Goal: Transaction & Acquisition: Book appointment/travel/reservation

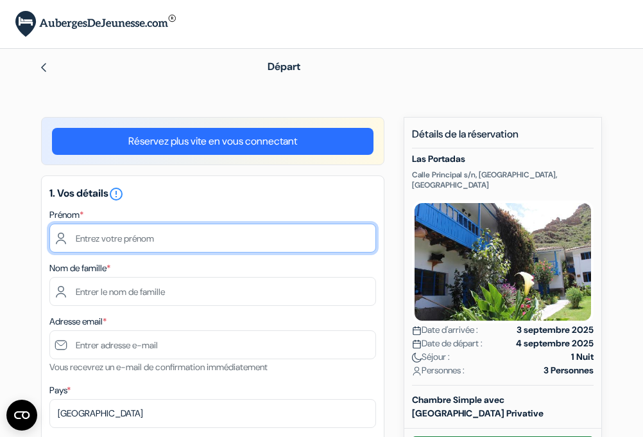
click at [169, 240] on input "text" at bounding box center [212, 237] width 327 height 29
type input "Edith"
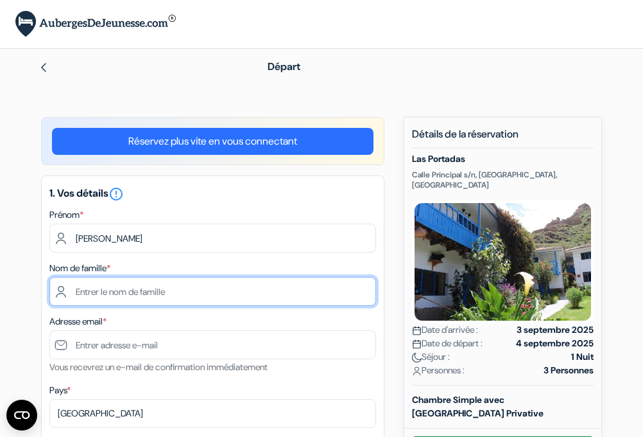
type input "SCHEURER"
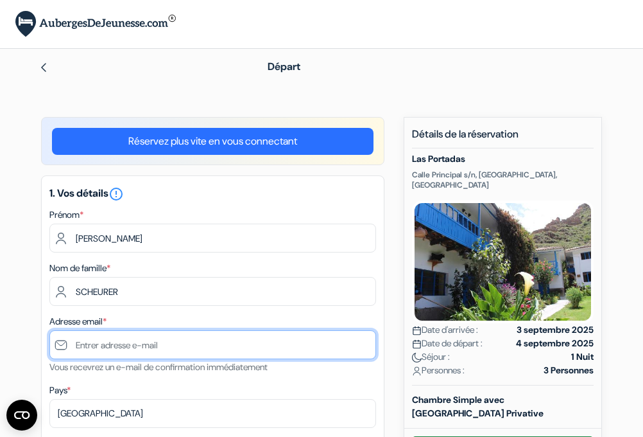
type input "[PERSON_NAME][EMAIL_ADDRESS][DOMAIN_NAME]"
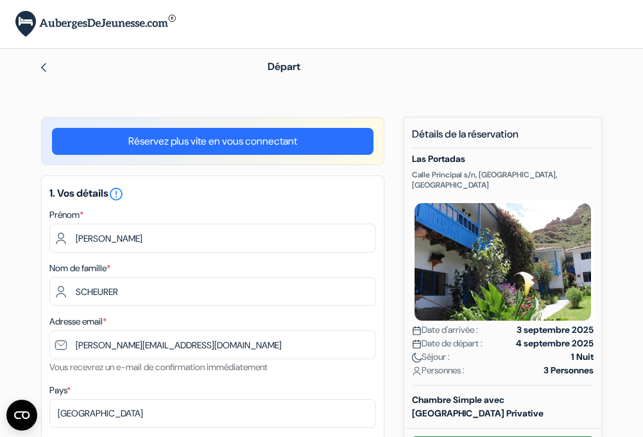
type input "+33607620573"
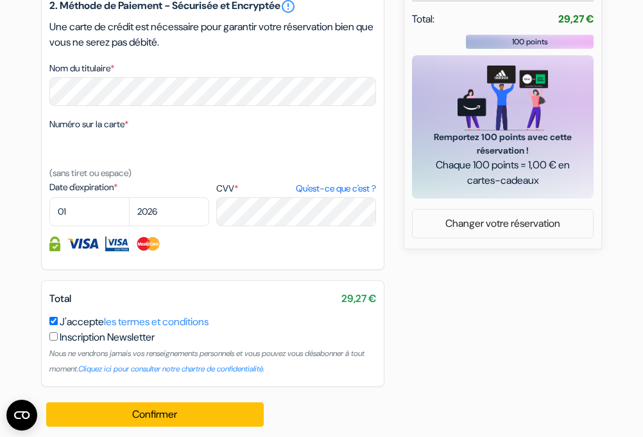
scroll to position [643, 0]
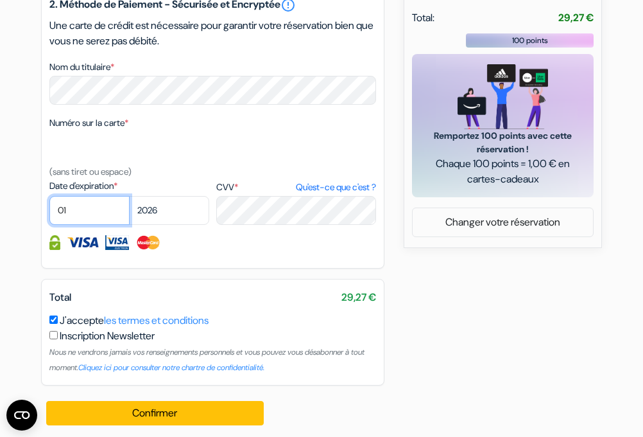
click at [69, 223] on select "01 02 03 04 05 06 07 08 09 10 11 12" at bounding box center [89, 210] width 80 height 29
select select "03"
click at [175, 223] on select "2025 2026 2027 2028 2029 2030 2031 2032 2033 2034 2035 2036 2037 2038 2039 2040…" at bounding box center [169, 210] width 80 height 29
select select "2028"
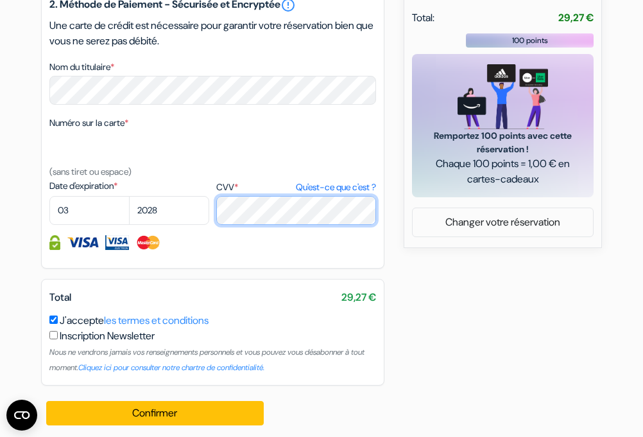
scroll to position [663, 0]
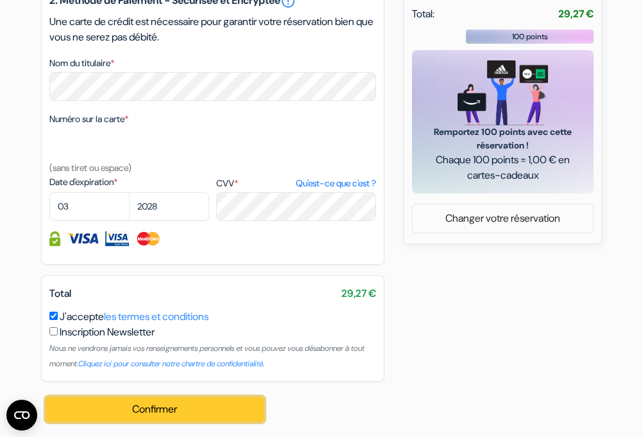
click at [157, 410] on button "Confirmer Loading..." at bounding box center [155, 409] width 218 height 24
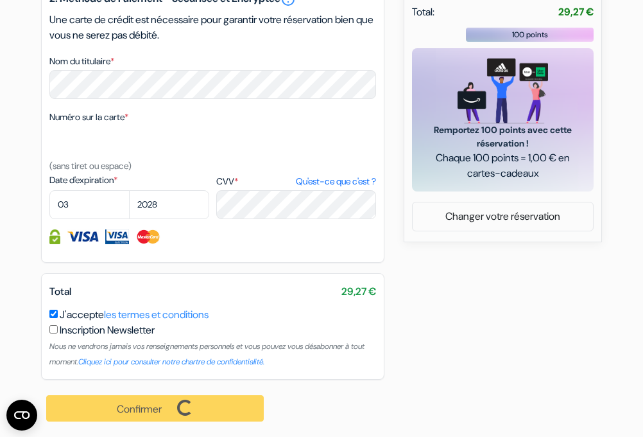
click at [220, 398] on div "Confirmer Loading... Traitement de la demande..." at bounding box center [155, 407] width 229 height 57
click at [99, 435] on div "Confirmer Loading... Traitement de la demande..." at bounding box center [155, 407] width 229 height 57
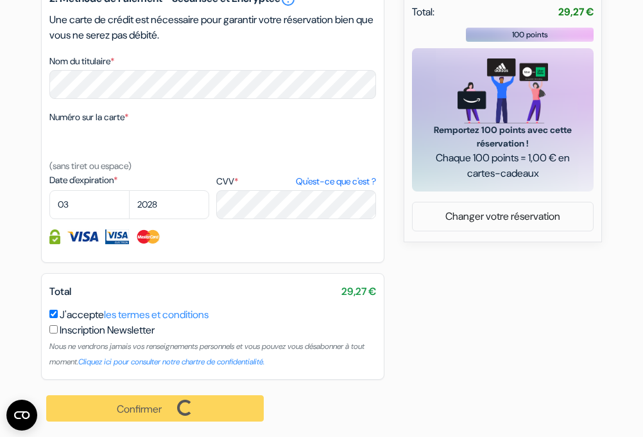
click at [190, 405] on div "Confirmer Loading... Traitement de la demande..." at bounding box center [155, 407] width 229 height 57
click at [190, 404] on div "Confirmer Loading... Traitement de la demande..." at bounding box center [155, 407] width 229 height 57
click at [189, 404] on div "Confirmer Loading... Traitement de la demande..." at bounding box center [155, 407] width 229 height 57
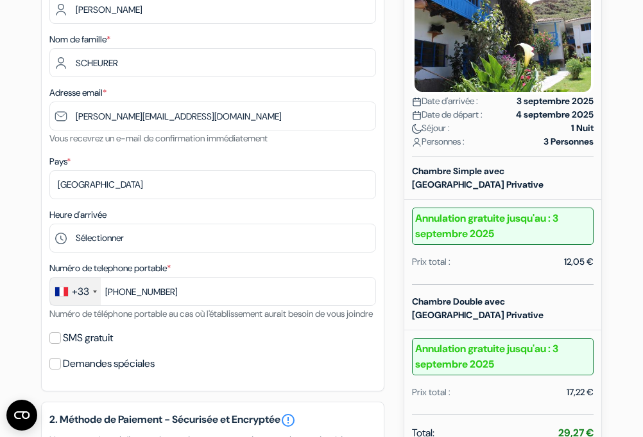
scroll to position [227, 0]
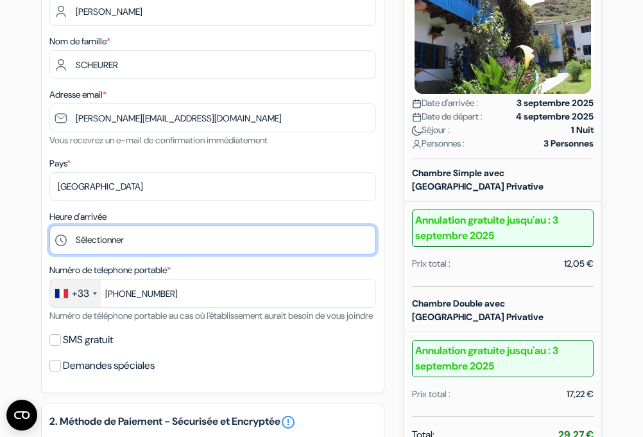
click at [214, 243] on select "Sélectionner 13:00 14:00 15:00 16:00 17:00 18:00 19:00 20:00 21:00" at bounding box center [212, 239] width 327 height 29
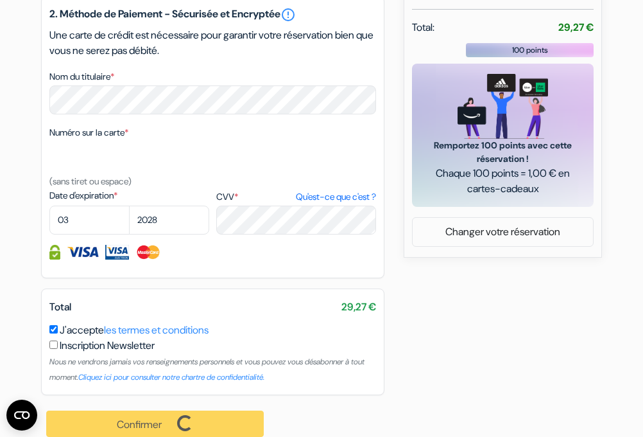
scroll to position [665, 0]
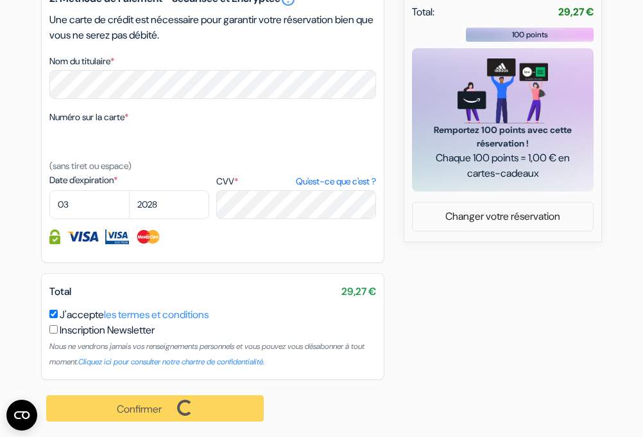
click at [205, 411] on div "Confirmer Loading... Traitement de la demande..." at bounding box center [155, 407] width 229 height 57
click at [100, 419] on div "Confirmer Loading... Traitement de la demande..." at bounding box center [155, 407] width 229 height 57
click at [470, 204] on link "Changer votre réservation" at bounding box center [503, 216] width 180 height 24
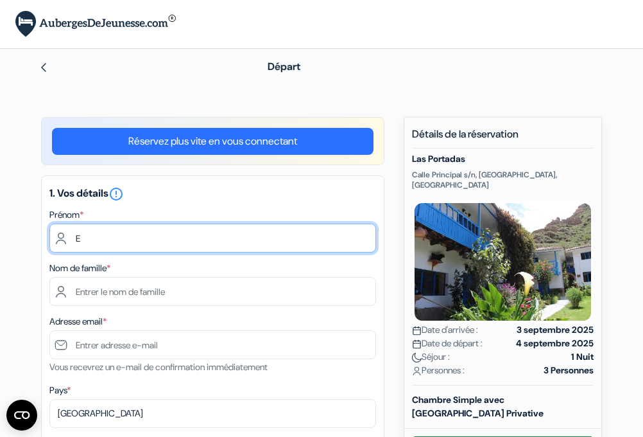
type input "[PERSON_NAME]"
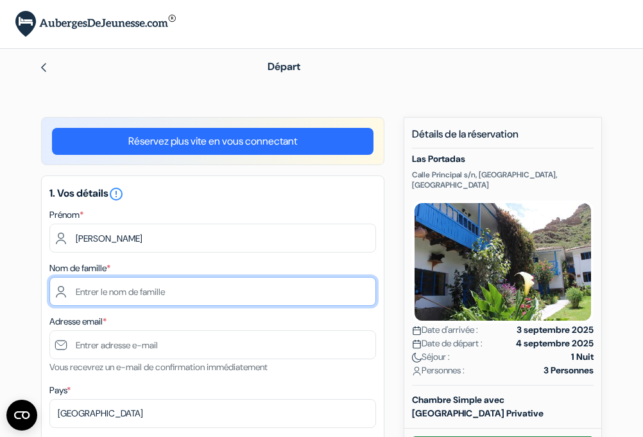
type input "SCHEURER"
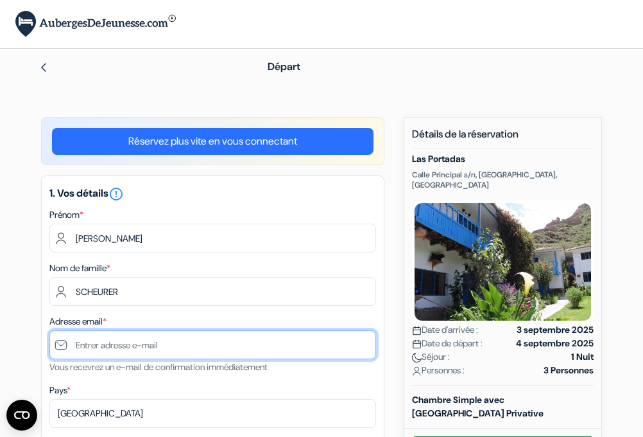
type input "[PERSON_NAME][EMAIL_ADDRESS][DOMAIN_NAME]"
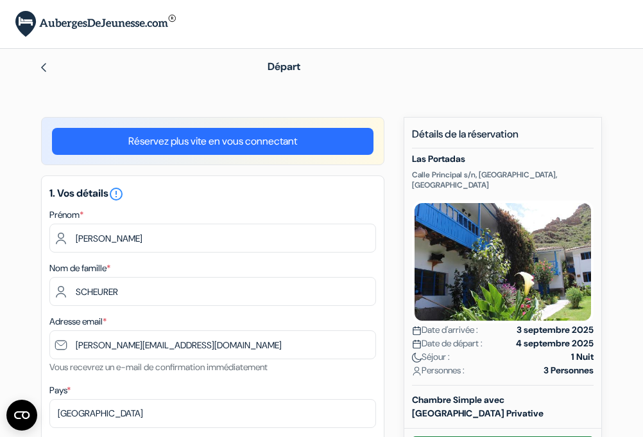
type input "+33607620573"
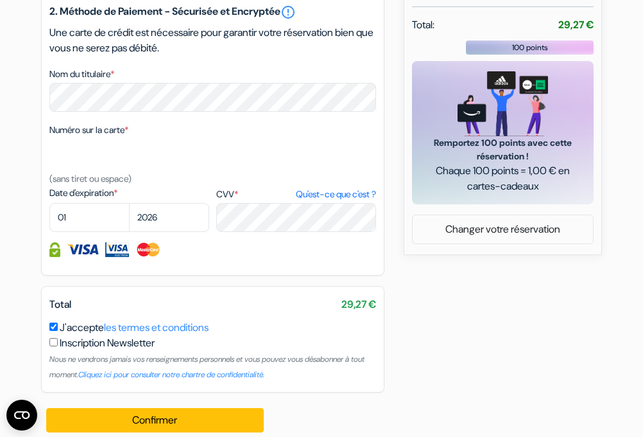
scroll to position [641, 0]
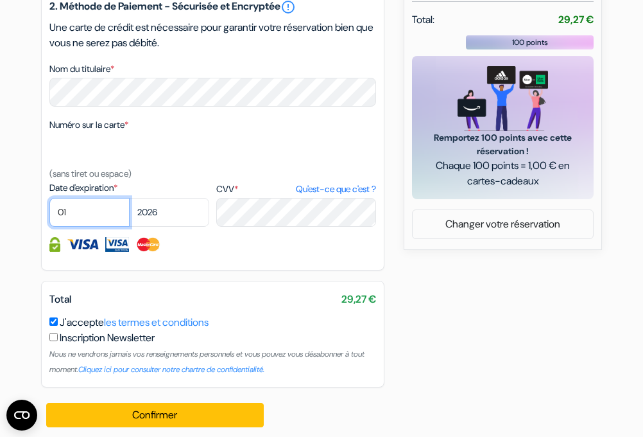
click at [65, 227] on select "01 02 03 04 05 06 07 08 09 10 11 12" at bounding box center [89, 212] width 80 height 29
select select "03"
click at [159, 227] on select "2025 2026 2027 2028 2029 2030 2031 2032 2033 2034 2035 2036 2037 2038 2039 2040…" at bounding box center [169, 212] width 80 height 29
select select "2028"
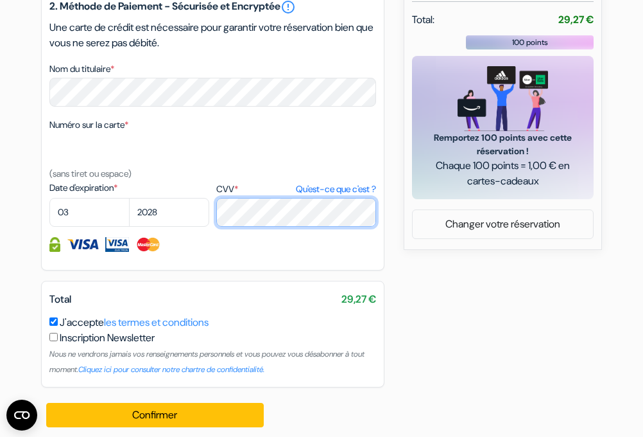
scroll to position [663, 0]
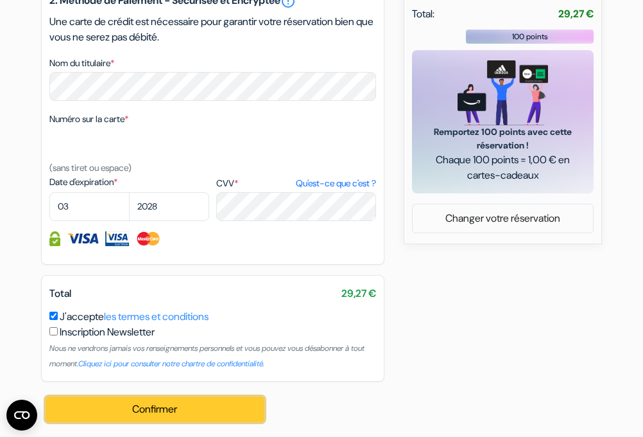
click at [190, 412] on button "Confirmer Loading..." at bounding box center [155, 409] width 218 height 24
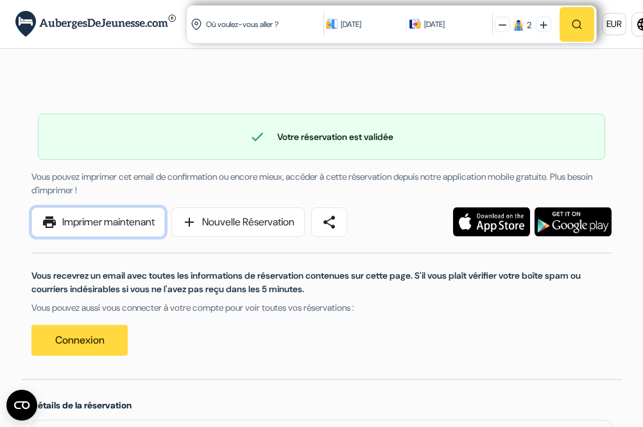
click at [88, 222] on link "print Imprimer maintenant" at bounding box center [98, 222] width 134 height 30
